Goal: Information Seeking & Learning: Learn about a topic

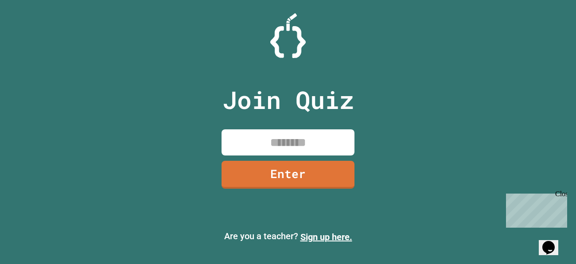
click at [249, 135] on input at bounding box center [287, 142] width 133 height 26
type input "********"
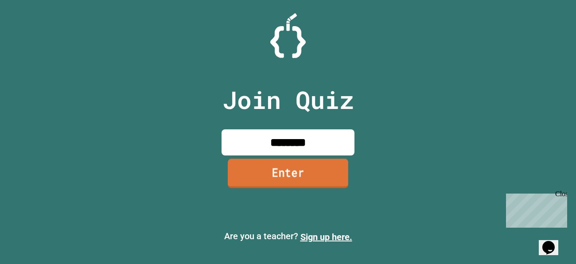
click at [256, 163] on link "Enter" at bounding box center [288, 173] width 120 height 29
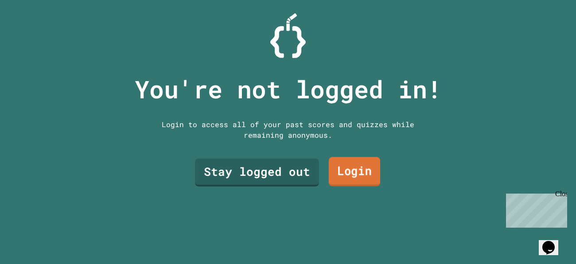
click at [341, 178] on link "Login" at bounding box center [354, 171] width 51 height 29
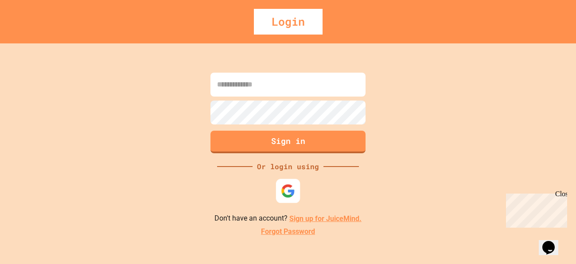
click at [287, 195] on img at bounding box center [288, 191] width 15 height 15
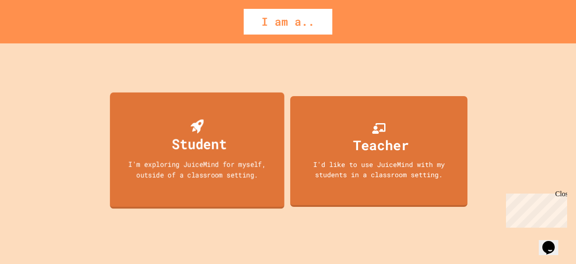
click at [250, 174] on div "I'm exploring JuiceMind for myself, outside of a classroom setting." at bounding box center [197, 169] width 157 height 21
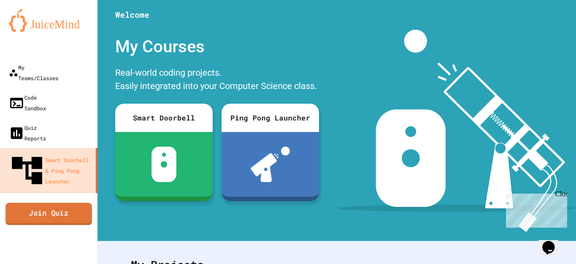
click at [48, 202] on link "Join Quiz" at bounding box center [48, 213] width 86 height 22
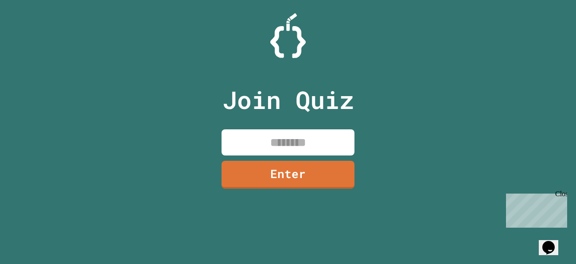
click at [245, 133] on input at bounding box center [287, 142] width 133 height 26
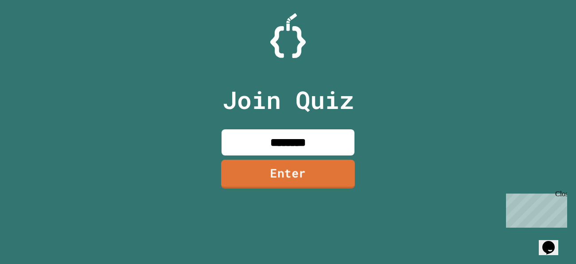
type input "********"
click at [247, 178] on link "Enter" at bounding box center [287, 173] width 135 height 29
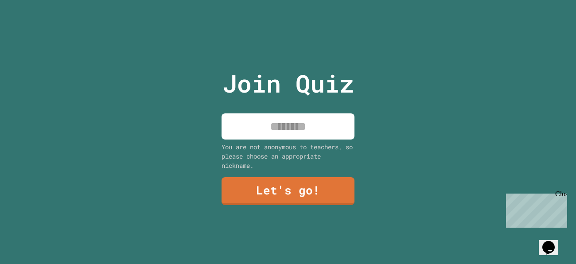
click at [279, 132] on input at bounding box center [287, 126] width 133 height 26
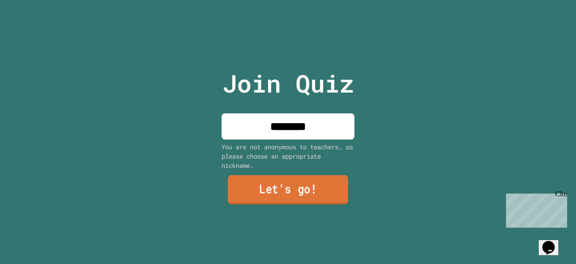
type input "********"
click at [268, 187] on link "Let's go!" at bounding box center [288, 189] width 120 height 29
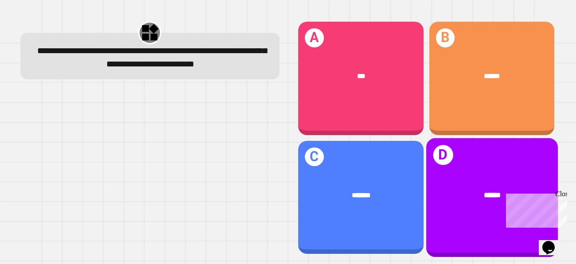
click at [476, 166] on div "D ******" at bounding box center [492, 197] width 132 height 119
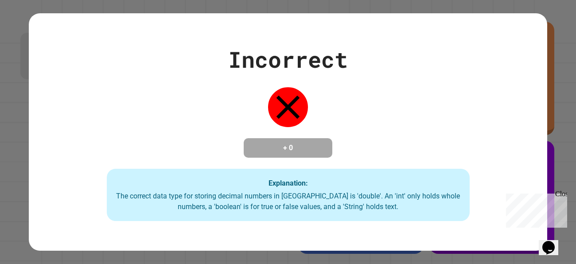
click at [553, 102] on div "Incorrect + 0 Explanation: The correct data type for storing decimal numbers in…" at bounding box center [288, 132] width 576 height 264
click at [565, 197] on div "Close" at bounding box center [560, 195] width 11 height 11
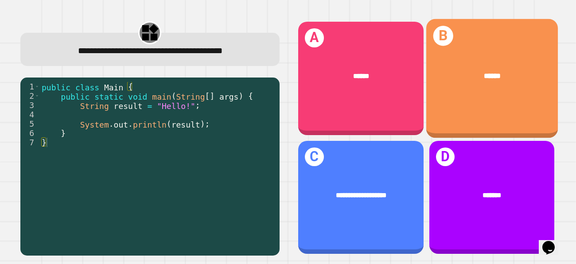
click at [488, 116] on div "B ******" at bounding box center [492, 78] width 132 height 119
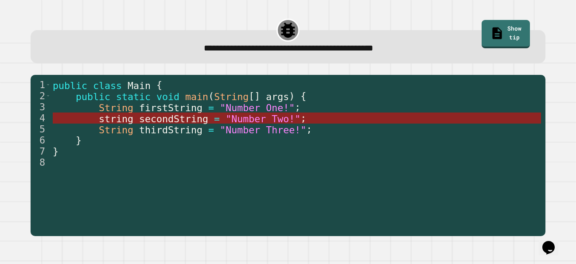
click at [297, 118] on span ""Number Two!"" at bounding box center [262, 118] width 75 height 11
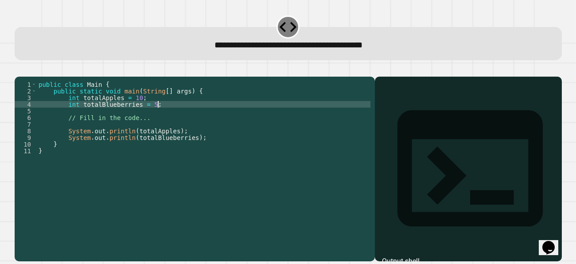
click at [158, 114] on div "public class Main { public static void main ( String [ ] args ) { int totalAppl…" at bounding box center [203, 164] width 333 height 166
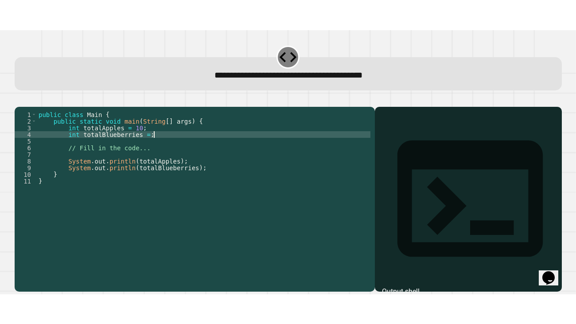
scroll to position [0, 8]
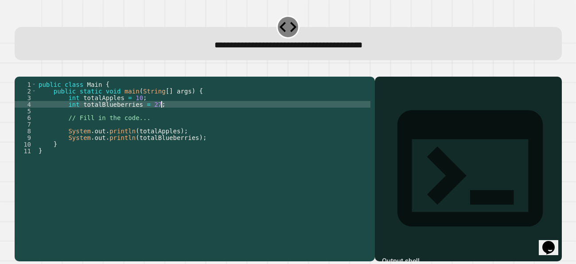
type textarea "**********"
click at [27, 77] on icon "button" at bounding box center [25, 75] width 5 height 6
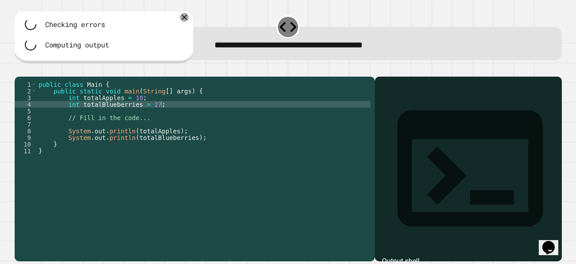
click at [24, 73] on div at bounding box center [288, 71] width 547 height 11
click at [0, 0] on div at bounding box center [0, 0] width 0 height 0
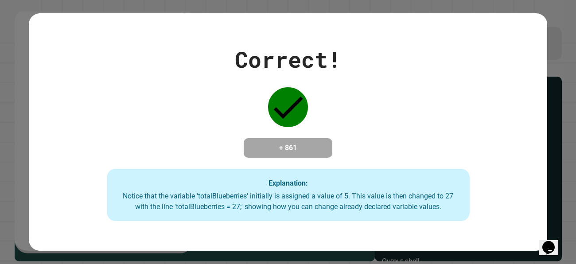
click at [24, 73] on div "Correct! + 861 Explanation: Notice that the variable 'totalBlueberries' initial…" at bounding box center [288, 132] width 576 height 264
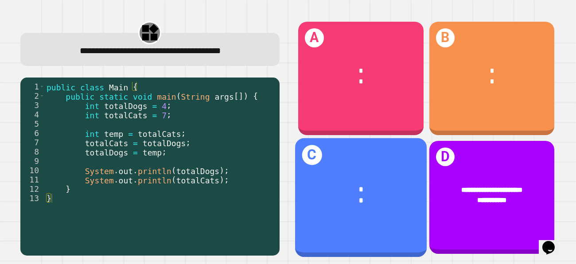
click at [338, 162] on div "C * *" at bounding box center [361, 197] width 132 height 119
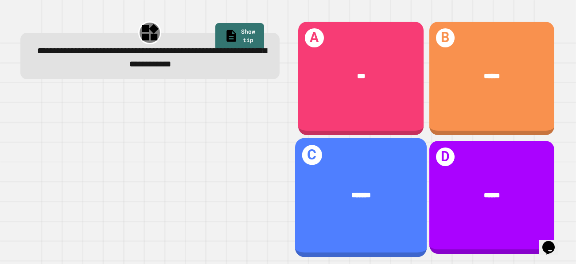
click at [343, 198] on div "*******" at bounding box center [361, 194] width 102 height 11
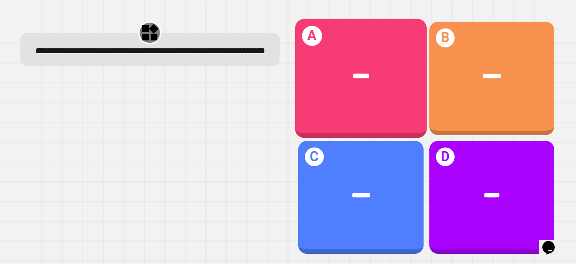
click at [396, 81] on div "******" at bounding box center [361, 75] width 102 height 11
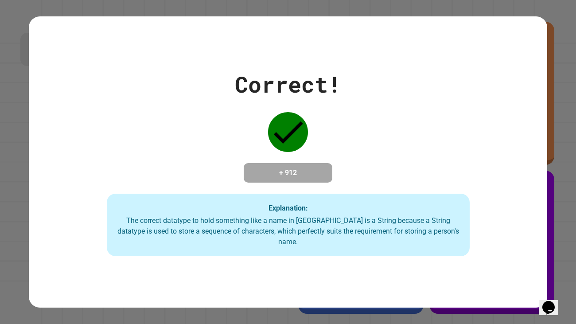
click at [396, 120] on div "Correct! + 912 Explanation: The correct datatype to hold something like a name …" at bounding box center [288, 162] width 518 height 189
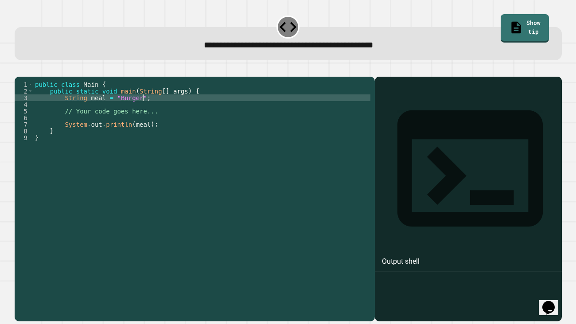
click at [142, 110] on div "public class Main { public static void main ( String [ ] args ) { String meal =…" at bounding box center [201, 194] width 337 height 226
click at [27, 74] on icon "button" at bounding box center [25, 75] width 5 height 6
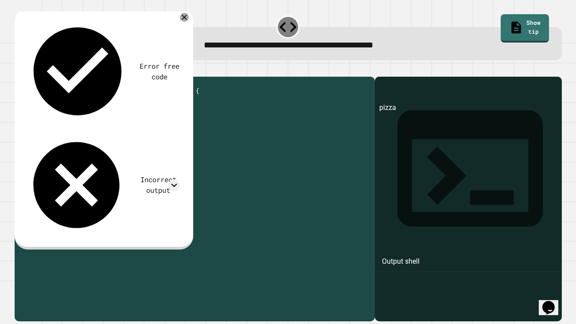
drag, startPoint x: 145, startPoint y: 125, endPoint x: 112, endPoint y: 125, distance: 32.8
click at [112, 125] on div "public class Main { public static void main ( String [ ] args ) { String meal =…" at bounding box center [201, 194] width 337 height 226
drag, startPoint x: 78, startPoint y: 122, endPoint x: 137, endPoint y: 122, distance: 58.5
click at [137, 122] on div "public class Main { public static void main ( String [ ] args ) { String meal =…" at bounding box center [201, 194] width 337 height 226
drag, startPoint x: 146, startPoint y: 119, endPoint x: 97, endPoint y: 125, distance: 50.0
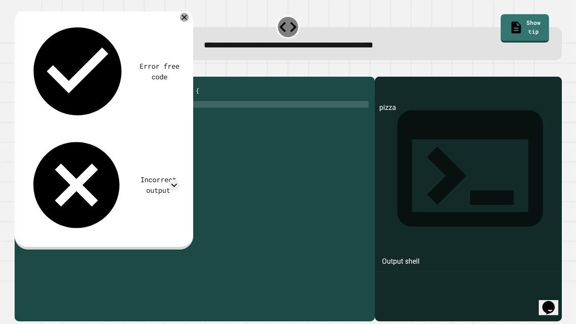
click at [97, 125] on div "public class Main { public static void main ( String [ ] args ) { String meal =…" at bounding box center [201, 194] width 337 height 226
click at [77, 121] on div "public class Main { public static void main ( String [ ] args ) { String meal =…" at bounding box center [201, 187] width 337 height 213
drag, startPoint x: 77, startPoint y: 121, endPoint x: 142, endPoint y: 123, distance: 65.1
click at [142, 123] on div "public class Main { public static void main ( String [ ] args ) { String meal =…" at bounding box center [201, 194] width 337 height 226
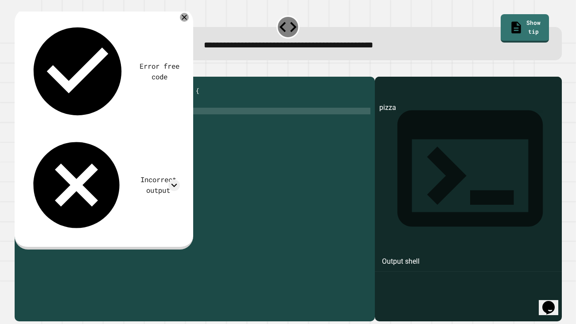
type textarea "**********"
click at [19, 70] on icon "button" at bounding box center [19, 70] width 0 height 0
click at [510, 23] on link "Show tip" at bounding box center [524, 28] width 49 height 28
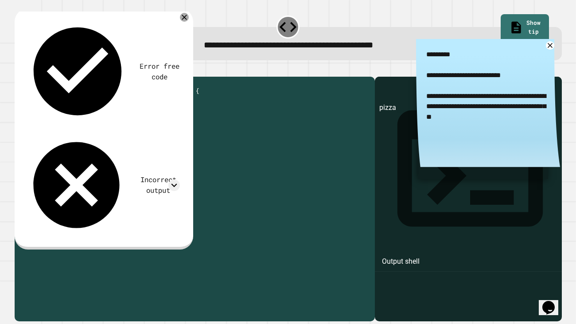
drag, startPoint x: 110, startPoint y: 126, endPoint x: 65, endPoint y: 125, distance: 44.8
click at [65, 125] on div "public class Main { public static void main ( String [ ] args ) { String meal =…" at bounding box center [201, 194] width 337 height 226
click at [173, 179] on icon at bounding box center [174, 185] width 12 height 12
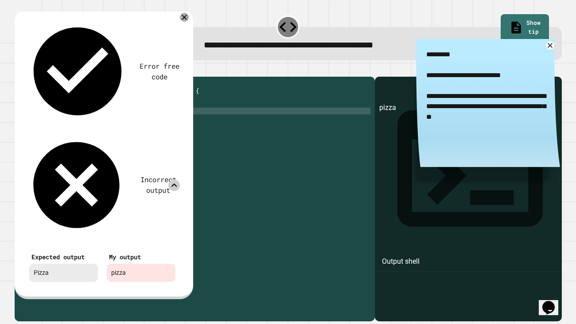
click at [172, 179] on icon at bounding box center [174, 185] width 12 height 12
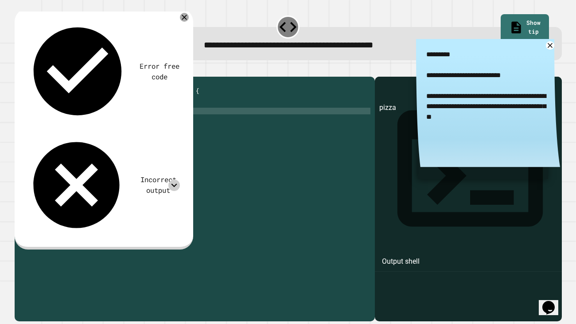
click at [172, 179] on icon at bounding box center [174, 185] width 12 height 12
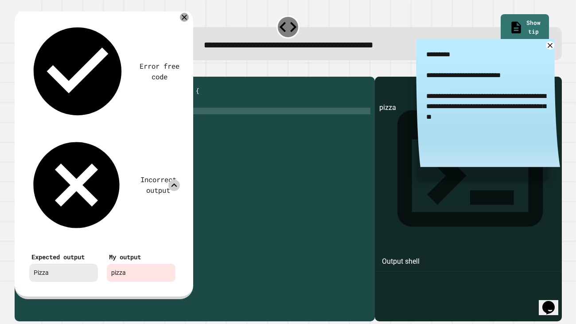
click at [172, 179] on icon at bounding box center [174, 185] width 12 height 12
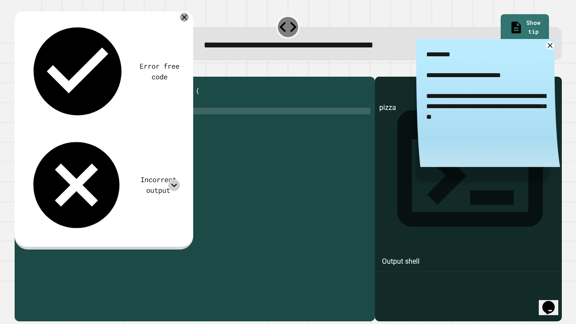
click at [554, 46] on div "**********" at bounding box center [488, 105] width 144 height 133
click at [551, 46] on icon at bounding box center [550, 45] width 10 height 10
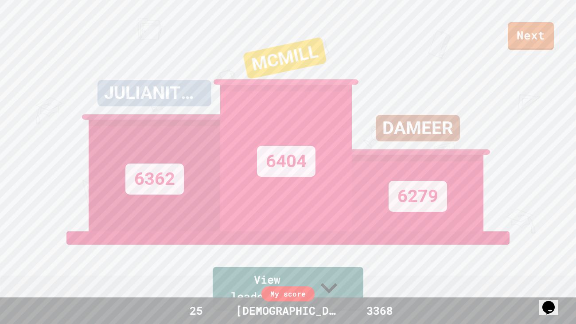
click at [537, 52] on div "Next JULIANITHEGOAT 6362 MCMILL 6404 DAMEER 6279 View leaderboard" at bounding box center [288, 162] width 576 height 324
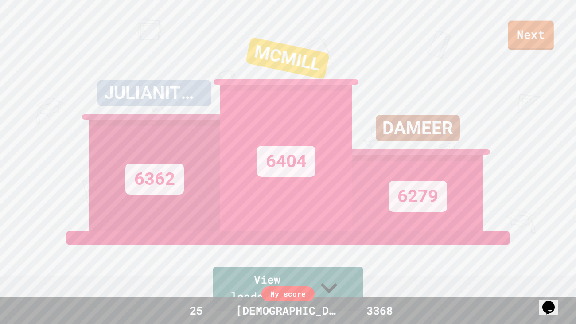
click at [544, 43] on link "Next" at bounding box center [531, 35] width 46 height 29
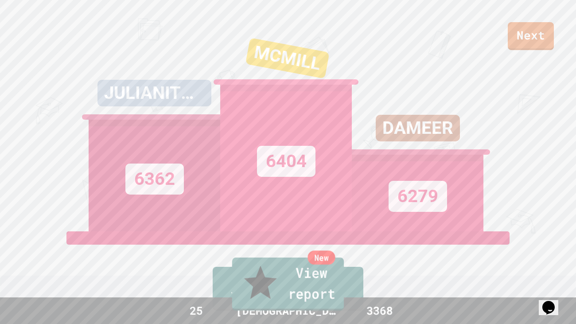
click at [333, 264] on div "New" at bounding box center [320, 257] width 27 height 14
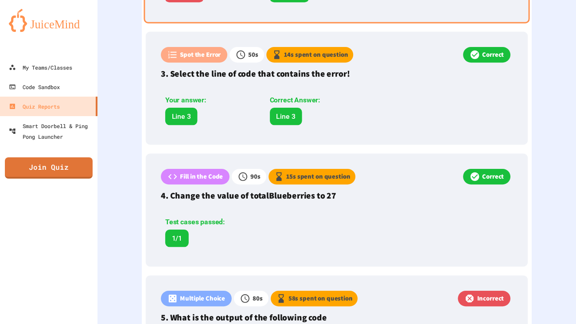
scroll to position [523, 0]
